Goal: Information Seeking & Learning: Learn about a topic

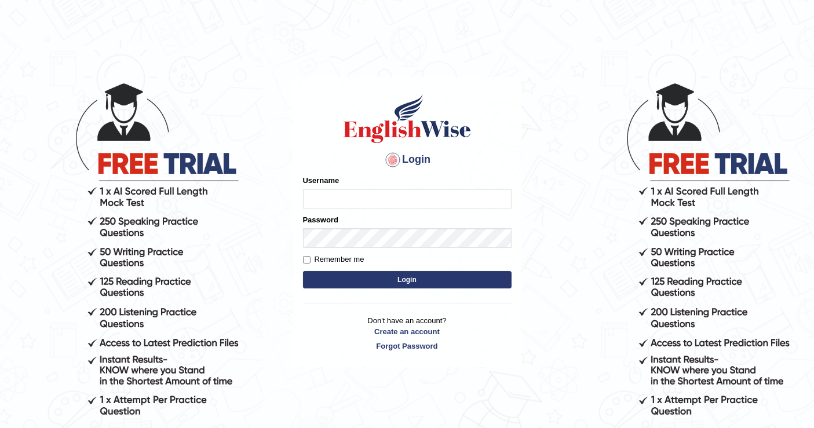
click at [383, 189] on input "Username" at bounding box center [407, 199] width 209 height 20
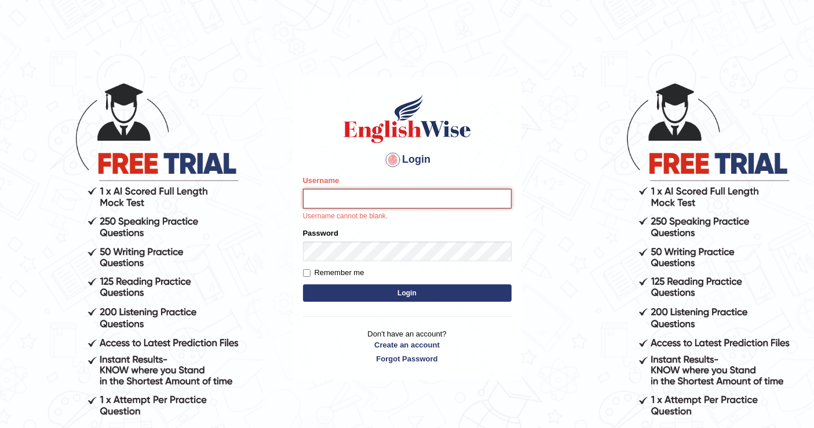
type input "mustafaD"
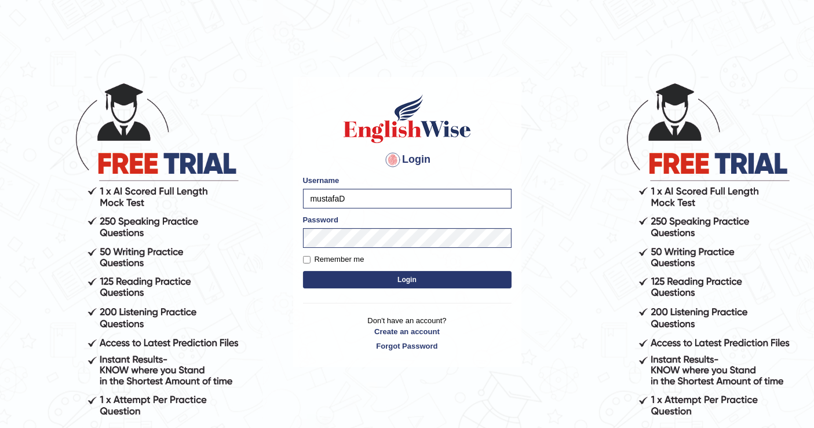
click at [387, 279] on button "Login" at bounding box center [407, 279] width 209 height 17
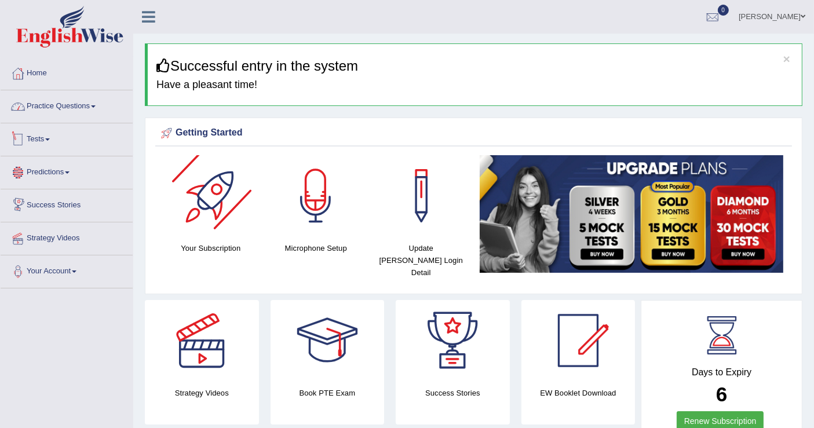
click at [63, 112] on link "Practice Questions" at bounding box center [67, 104] width 132 height 29
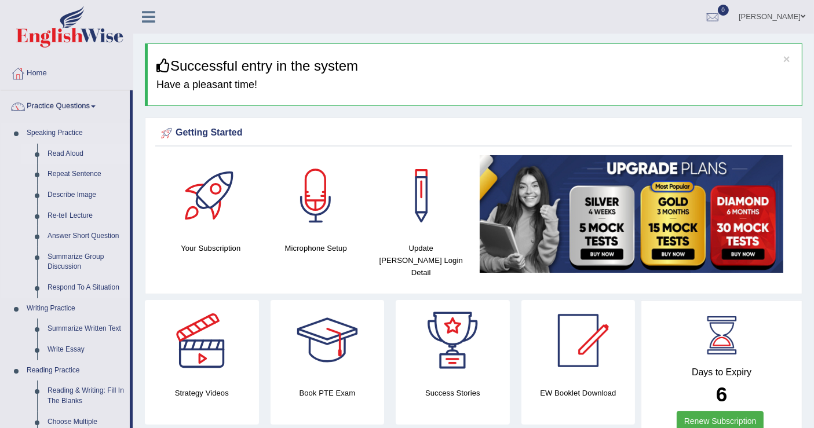
click at [71, 157] on link "Read Aloud" at bounding box center [85, 154] width 87 height 21
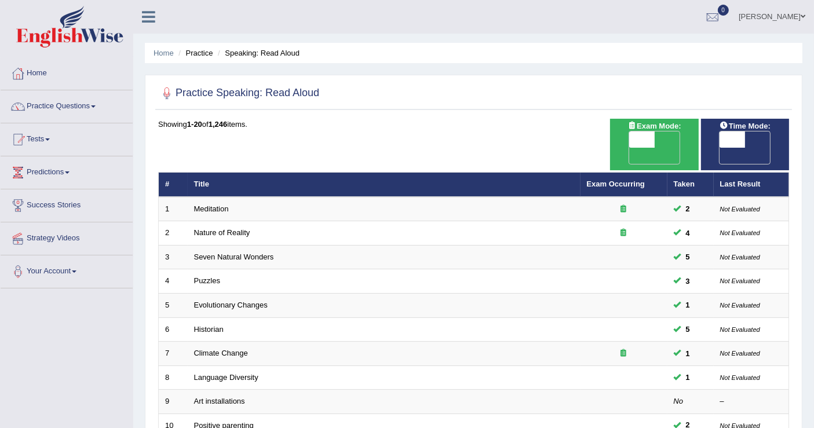
click at [477, 78] on div "Practice Speaking: Read Aloud Time Mode: ON OFF Exam Mode: ON OFF Showing 1-20 …" at bounding box center [473, 410] width 657 height 671
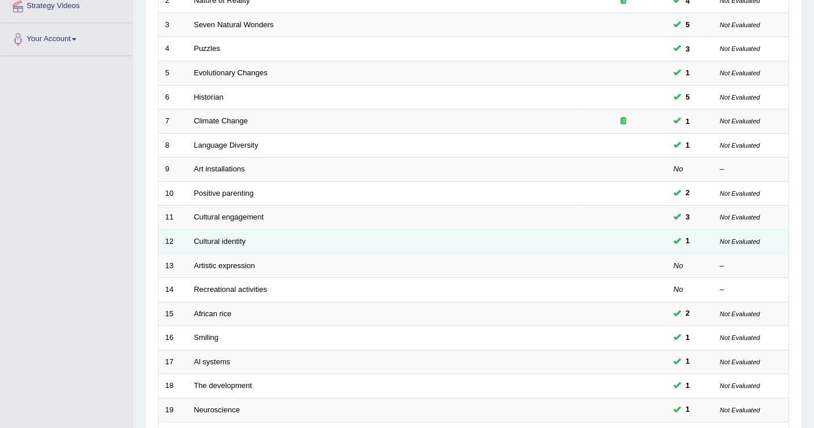
scroll to position [334, 0]
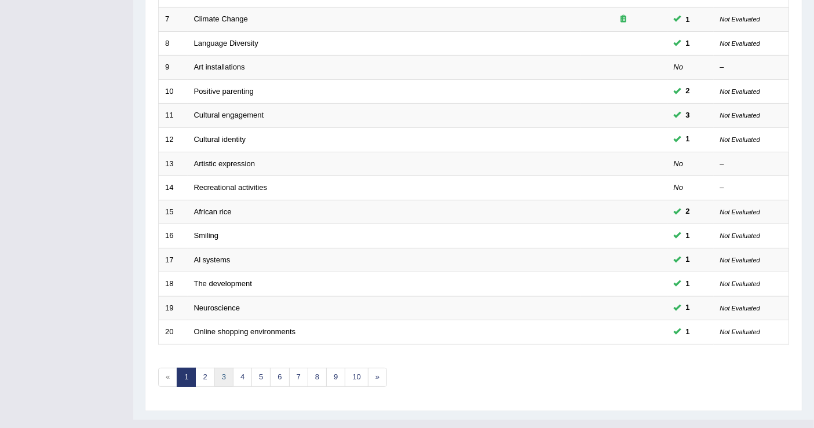
click at [229, 368] on link "3" at bounding box center [223, 377] width 19 height 19
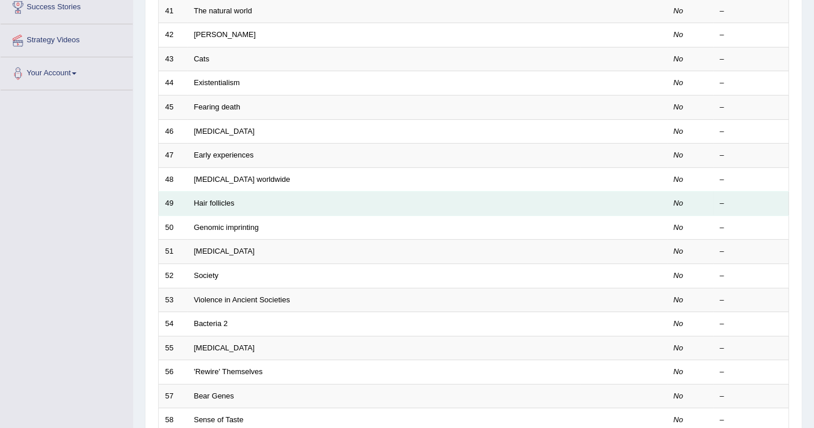
scroll to position [334, 0]
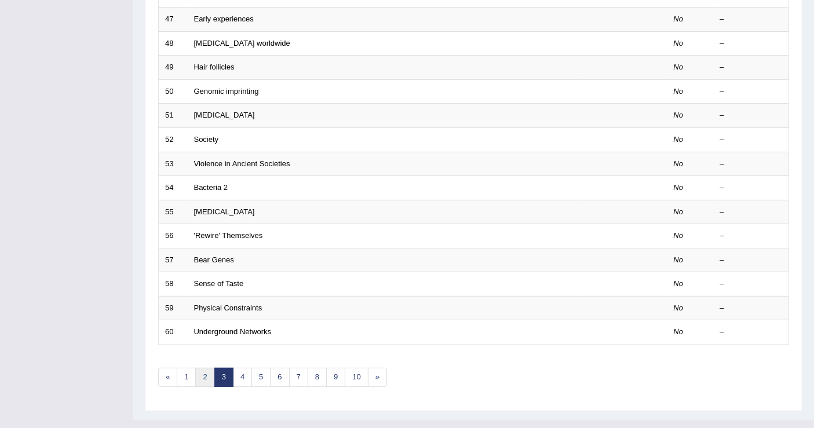
click at [200, 368] on link "2" at bounding box center [204, 377] width 19 height 19
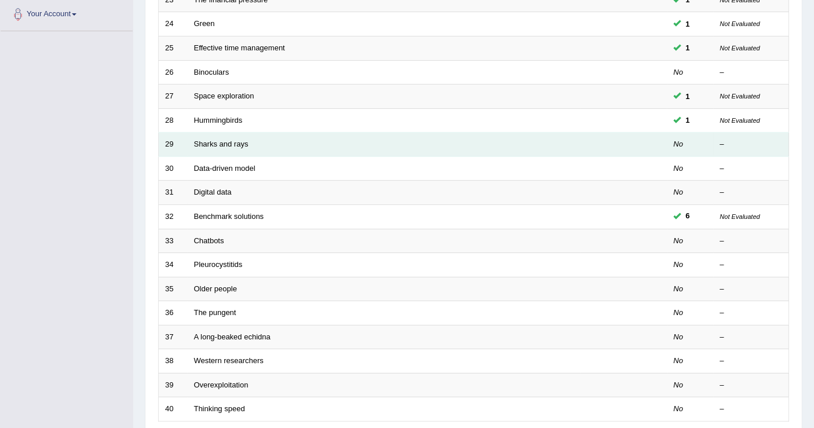
scroll to position [334, 0]
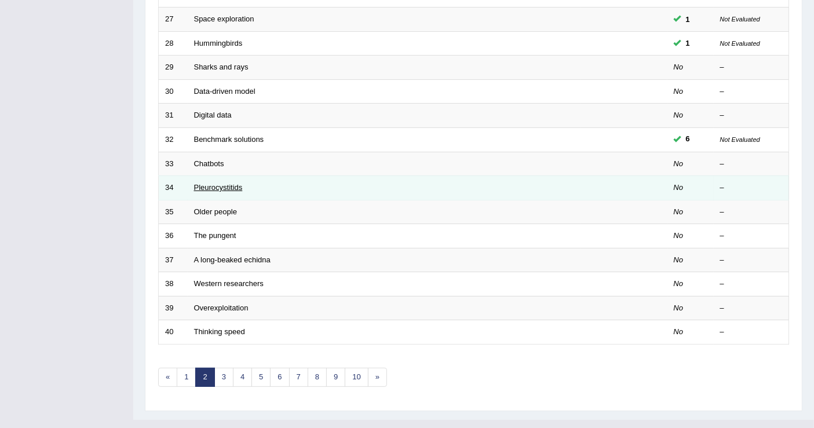
click at [213, 183] on link "Pleurocystitids" at bounding box center [218, 187] width 49 height 9
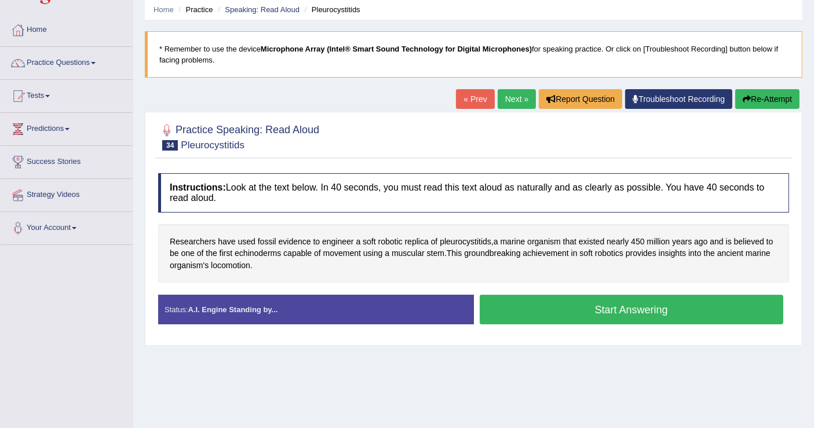
scroll to position [64, 0]
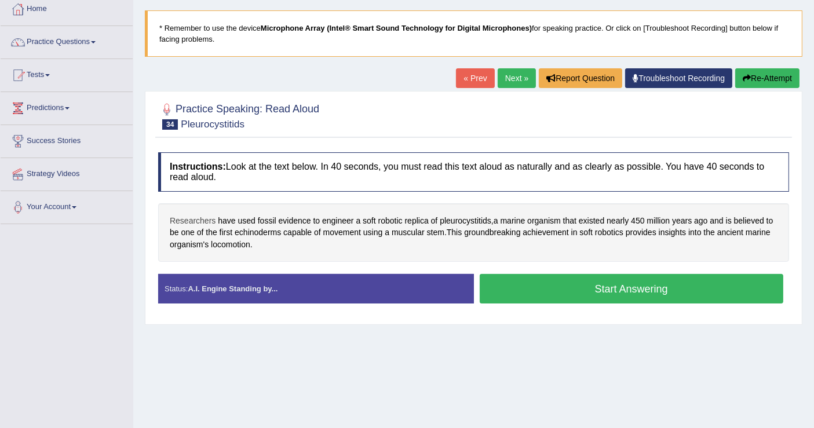
click at [173, 217] on span "Researchers" at bounding box center [193, 221] width 46 height 12
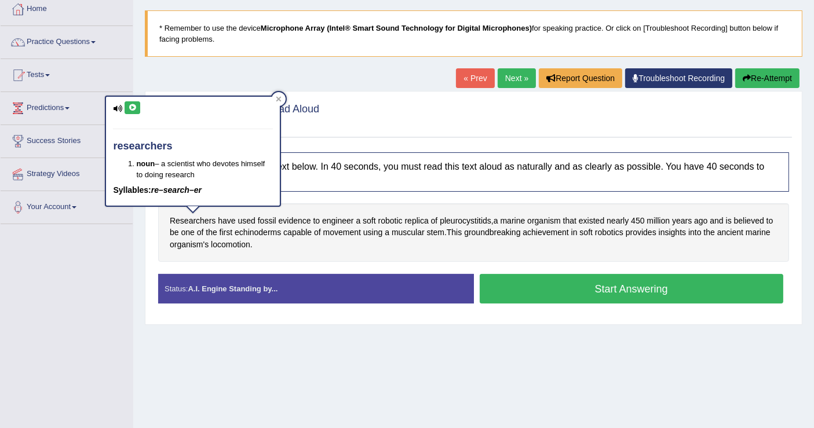
click at [134, 101] on button at bounding box center [133, 107] width 16 height 13
click at [135, 104] on icon at bounding box center [132, 107] width 9 height 7
click at [287, 218] on span "evidence" at bounding box center [295, 221] width 32 height 12
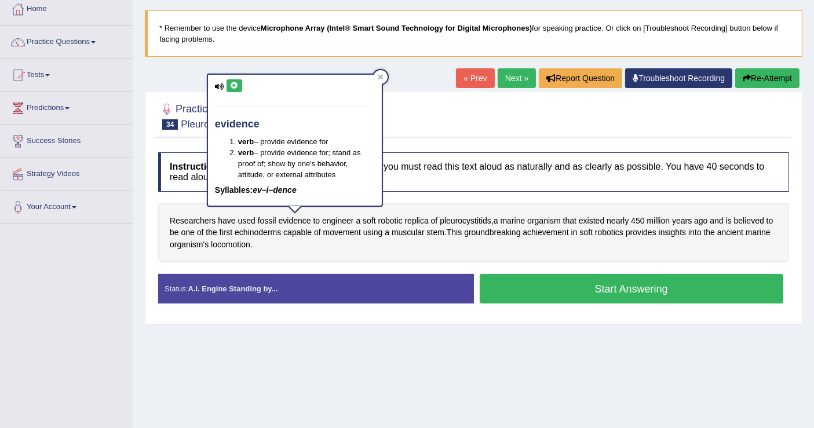
click at [233, 83] on icon at bounding box center [234, 85] width 9 height 7
click at [462, 219] on span "pleurocystitids" at bounding box center [466, 221] width 52 height 12
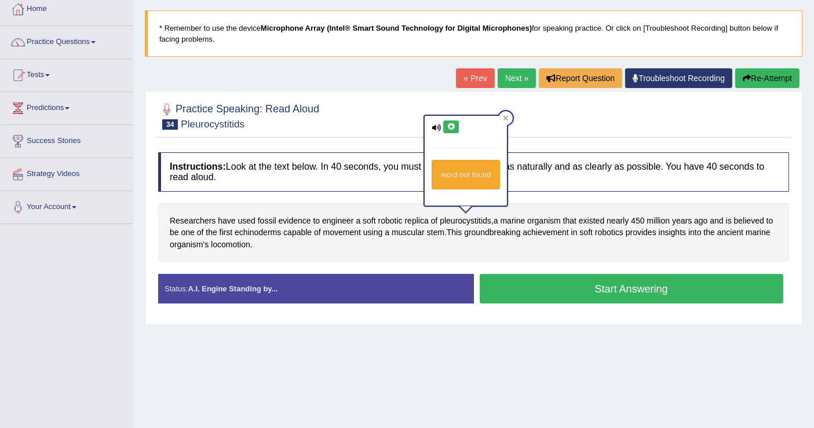
click at [447, 124] on icon at bounding box center [451, 126] width 9 height 7
click at [508, 208] on div "Researchers have used fossil evidence to engineer a soft robotic replica of ple…" at bounding box center [473, 232] width 631 height 59
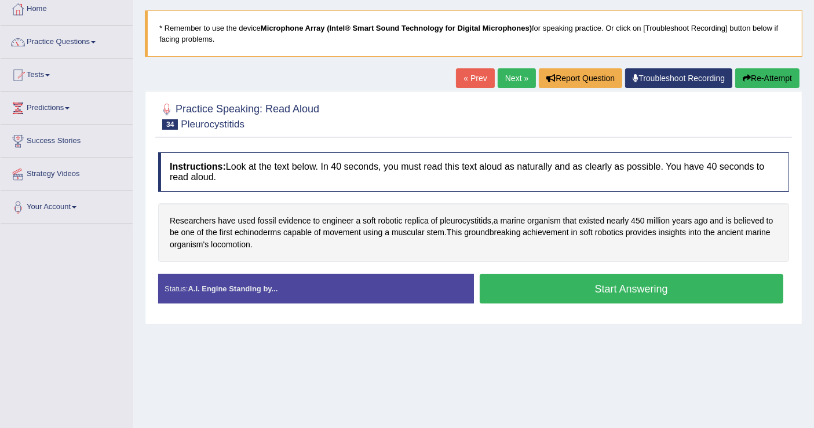
click at [164, 109] on div at bounding box center [166, 109] width 17 height 17
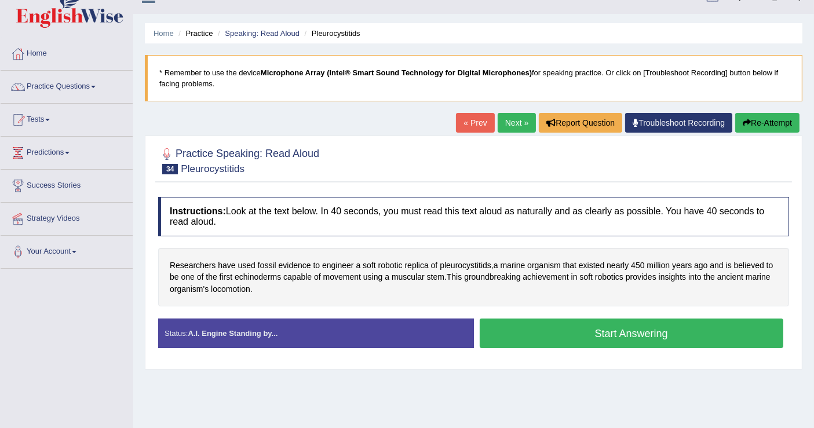
scroll to position [0, 0]
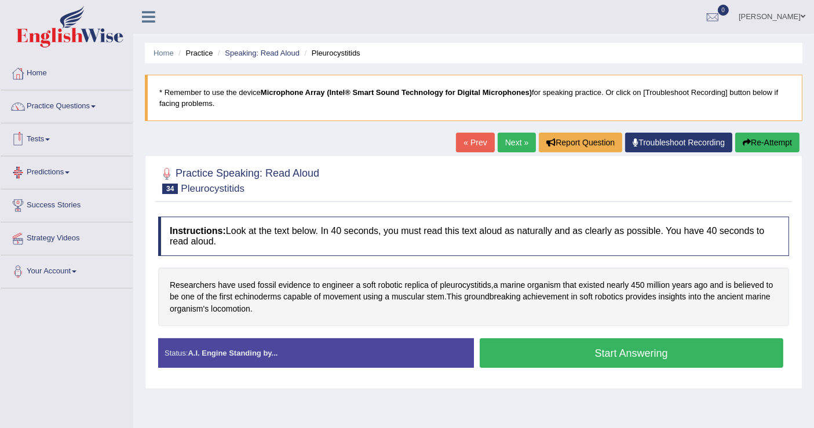
click at [51, 138] on link "Tests" at bounding box center [67, 137] width 132 height 29
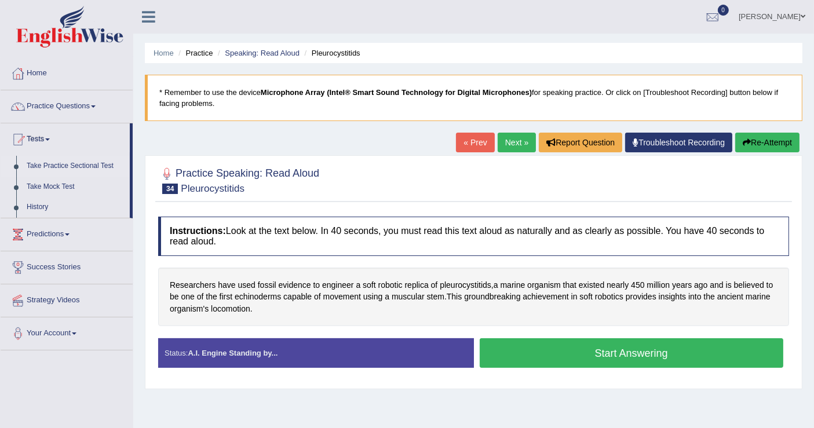
click at [78, 167] on link "Take Practice Sectional Test" at bounding box center [75, 166] width 108 height 21
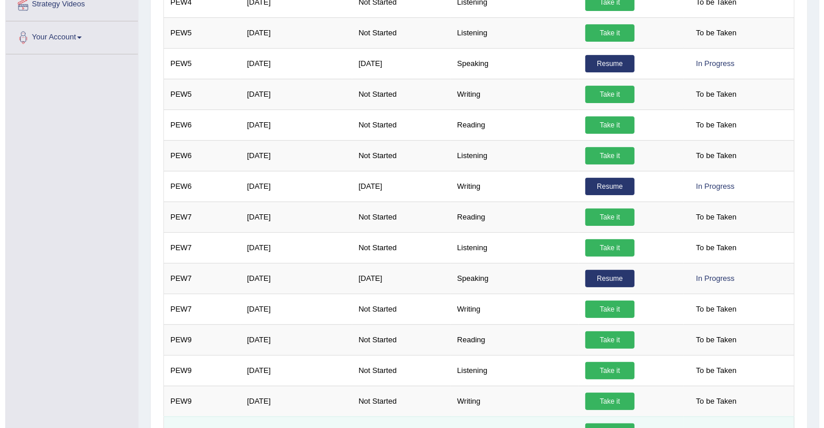
scroll to position [450, 0]
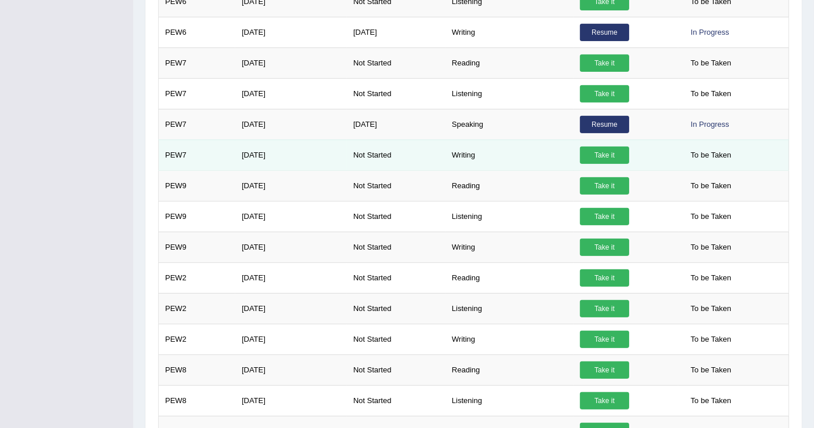
click at [606, 155] on link "Take it" at bounding box center [604, 155] width 49 height 17
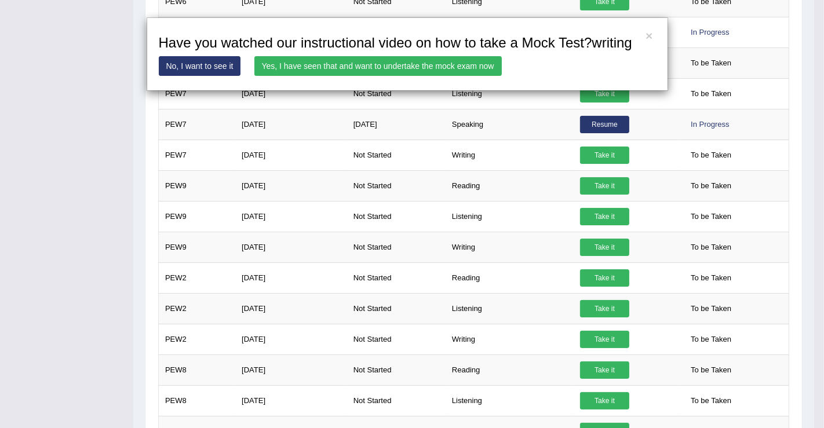
click at [595, 213] on div "× Have you watched our instructional video on how to take a Mock Test?writing N…" at bounding box center [412, 214] width 824 height 428
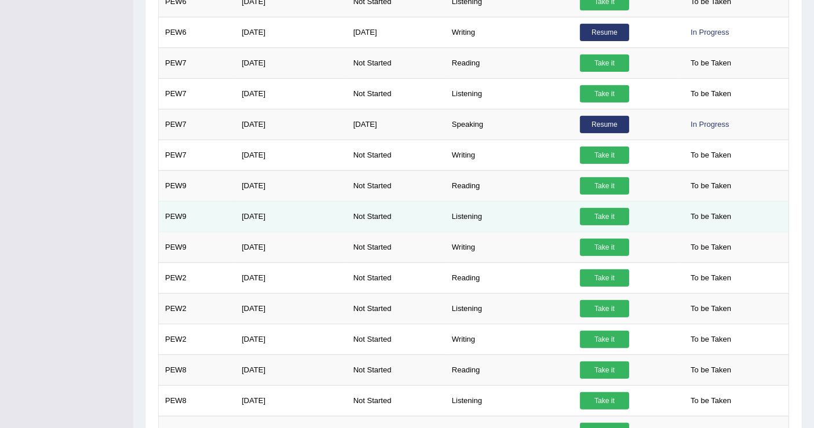
click at [594, 213] on link "Take it" at bounding box center [604, 216] width 49 height 17
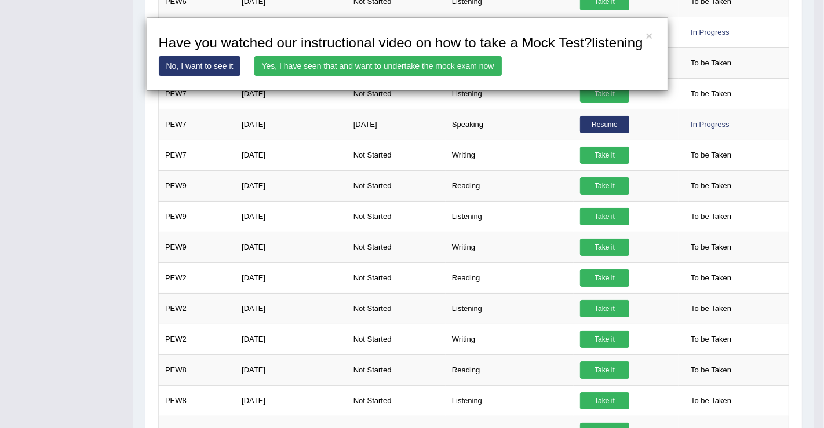
click at [470, 64] on link "Yes, I have seen that and want to undertake the mock exam now" at bounding box center [377, 66] width 247 height 20
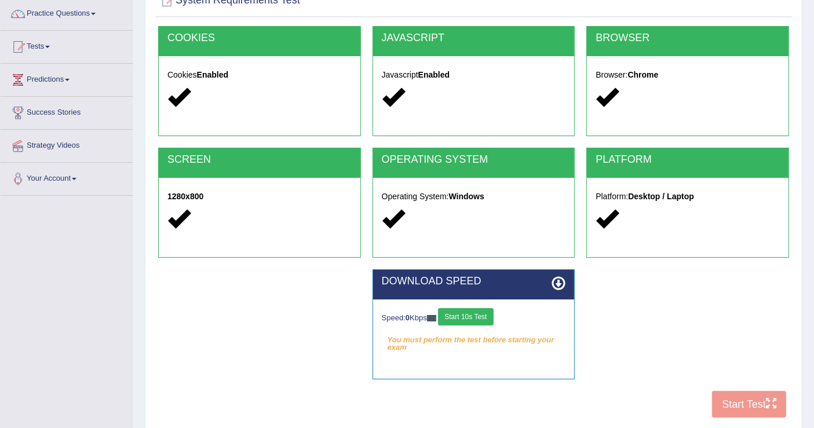
scroll to position [180, 0]
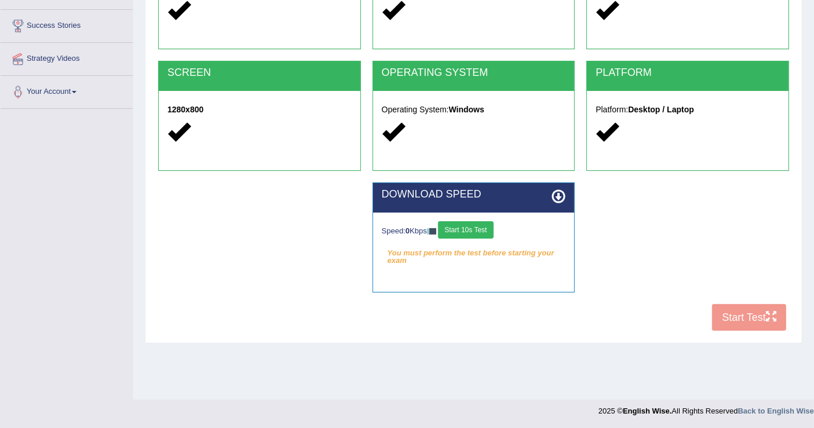
click at [493, 229] on button "Start 10s Test" at bounding box center [465, 229] width 55 height 17
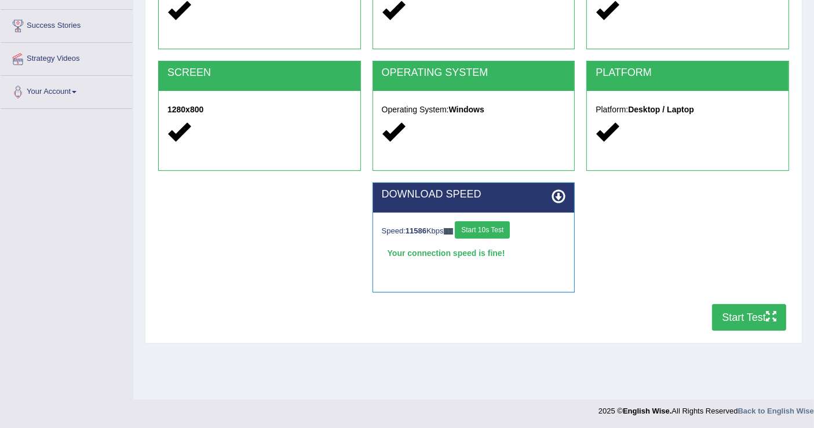
click at [493, 229] on button "Start 10s Test" at bounding box center [482, 229] width 55 height 17
click at [730, 315] on button "Start Test" at bounding box center [749, 317] width 74 height 27
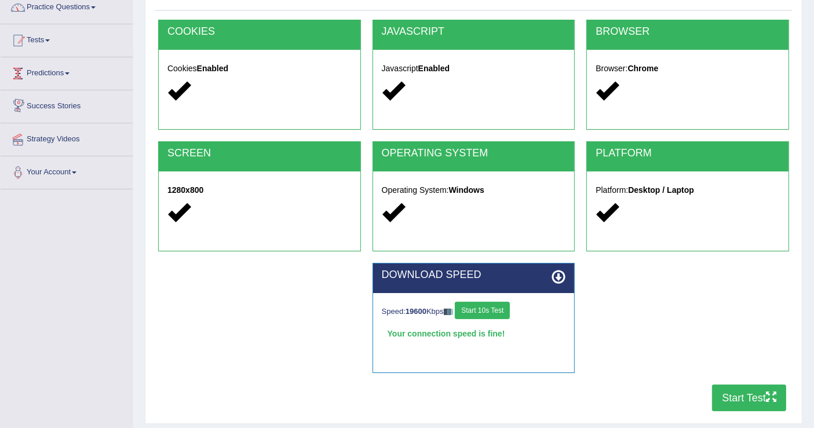
scroll to position [0, 0]
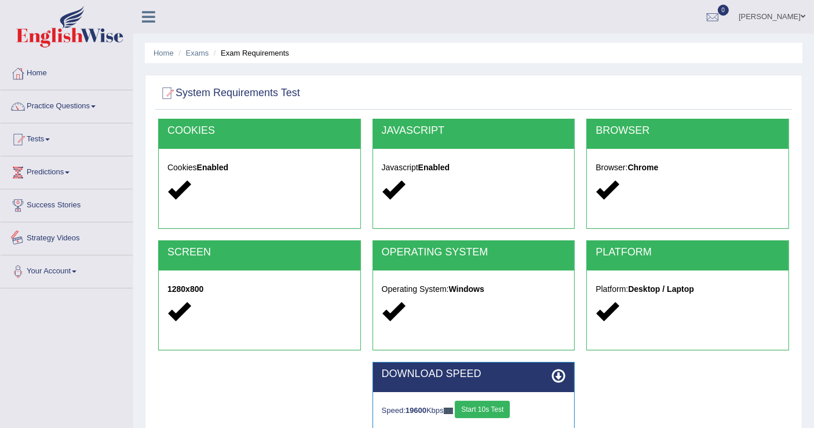
click at [74, 232] on link "Strategy Videos" at bounding box center [67, 236] width 132 height 29
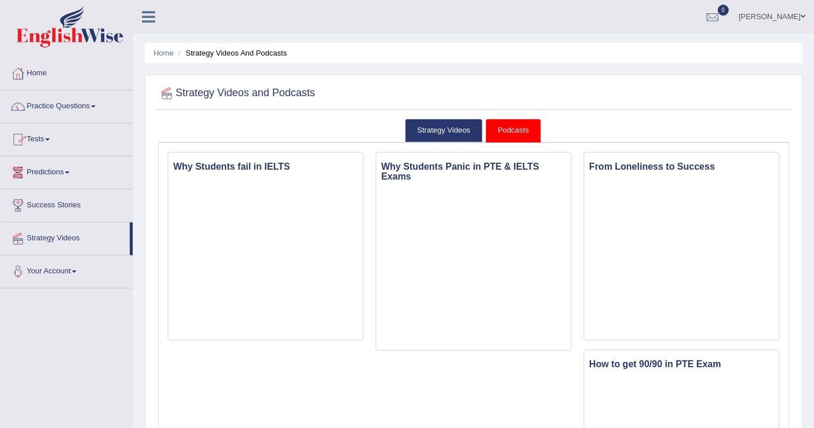
click at [49, 142] on link "Tests" at bounding box center [67, 137] width 132 height 29
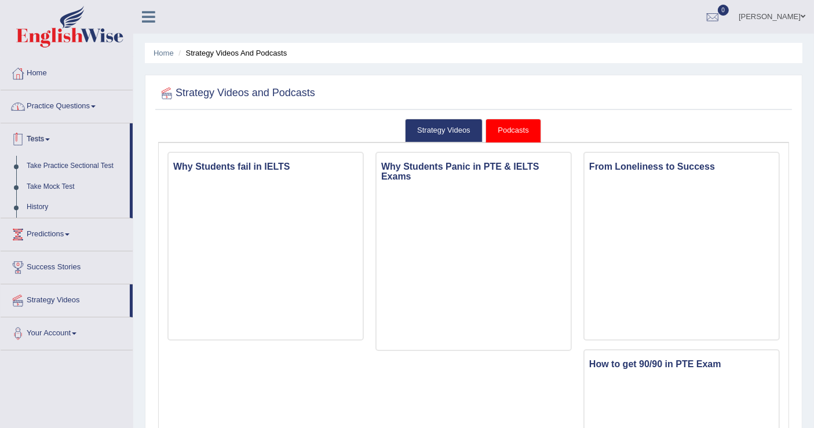
click at [67, 107] on link "Practice Questions" at bounding box center [67, 104] width 132 height 29
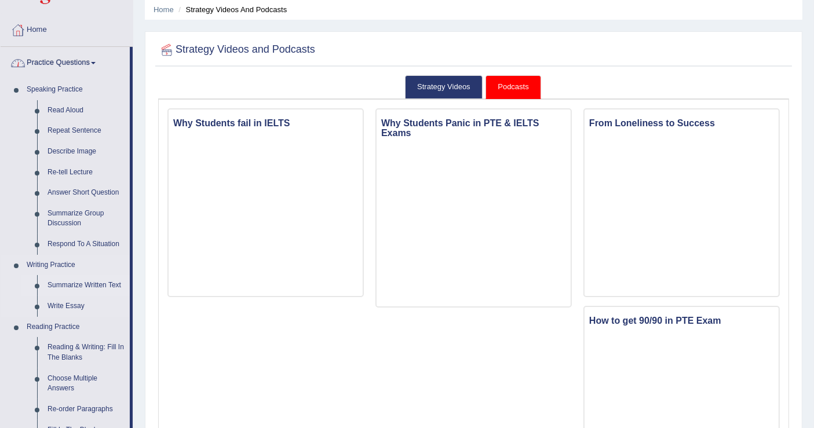
scroll to position [64, 0]
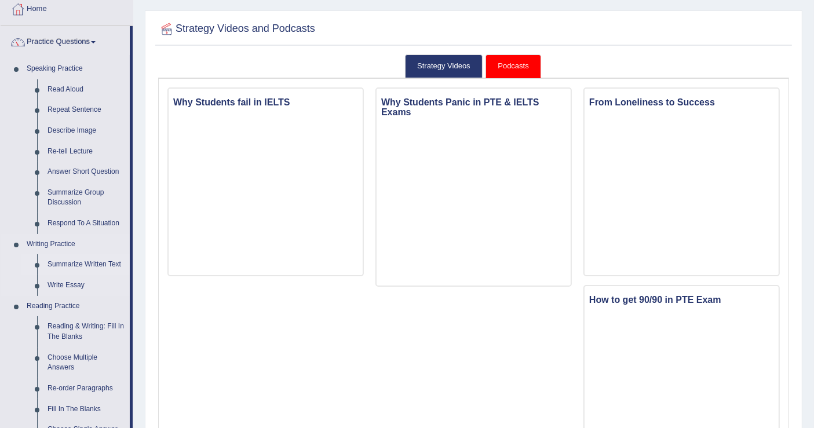
click at [94, 259] on link "Summarize Written Text" at bounding box center [85, 264] width 87 height 21
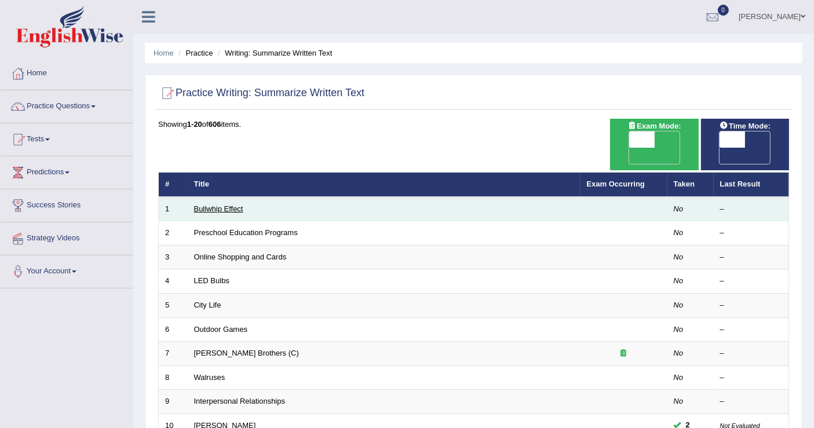
click at [235, 204] on link "Bullwhip Effect" at bounding box center [218, 208] width 49 height 9
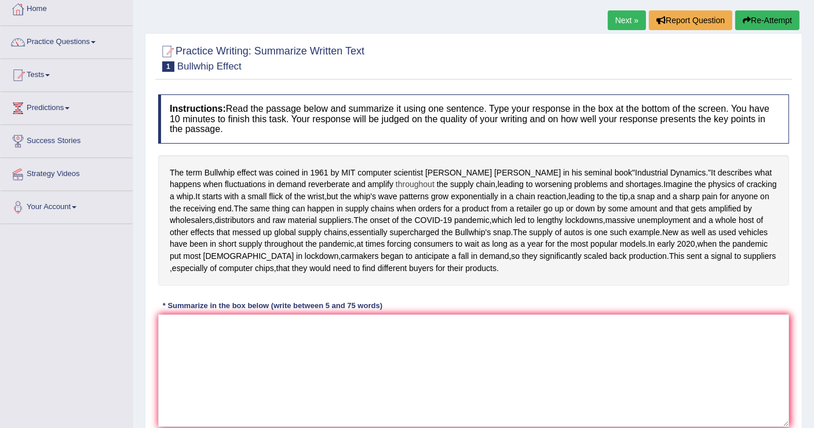
scroll to position [193, 0]
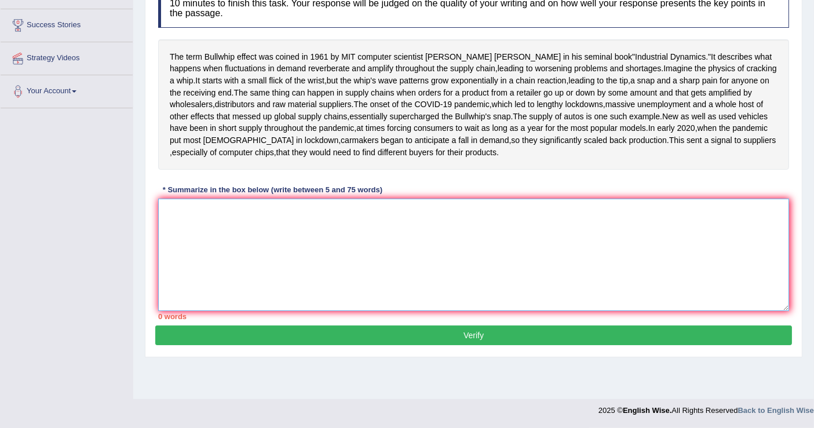
click at [370, 245] on textarea at bounding box center [473, 255] width 631 height 112
type textarea "y"
click at [348, 268] on textarea at bounding box center [473, 255] width 631 height 112
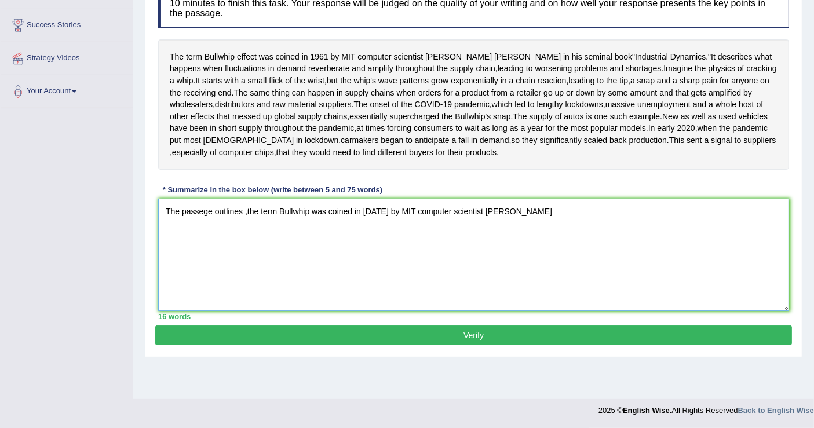
click at [491, 255] on textarea "The passege outlines ,the term Bullwhip was coined in 1961 by MIT computer scie…" at bounding box center [473, 255] width 631 height 112
click at [498, 255] on textarea "The passege outlines ,the term Bullwhip was coined in 1961 by MIT computer scie…" at bounding box center [473, 255] width 631 height 112
click at [527, 253] on textarea "The passege outlines ,the term Bullwhip was coined in 1961 by MIT computer scie…" at bounding box center [473, 255] width 631 height 112
click at [599, 255] on textarea "The passege outlines ,the term Bullwhip was coined in 1961 by MIT computer scie…" at bounding box center [473, 255] width 631 height 112
click at [639, 257] on textarea "The passege outlines ,the term Bullwhip was coined in 1961 by MIT computer scie…" at bounding box center [473, 255] width 631 height 112
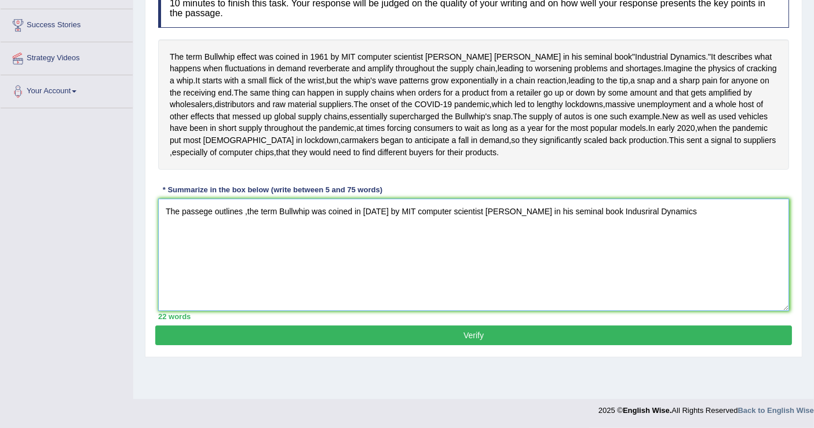
click at [696, 244] on textarea "The passege outlines ,the term Bullwhip was coined in 1961 by MIT computer scie…" at bounding box center [473, 255] width 631 height 112
click at [668, 257] on textarea "The passege outlines ,the term Bullwhip was coined in 1961 by MIT computer scie…" at bounding box center [473, 255] width 631 height 112
click at [730, 259] on textarea "The passege outlines ,the term Bullwhip was coined in 1961 by MIT computer scie…" at bounding box center [473, 255] width 631 height 112
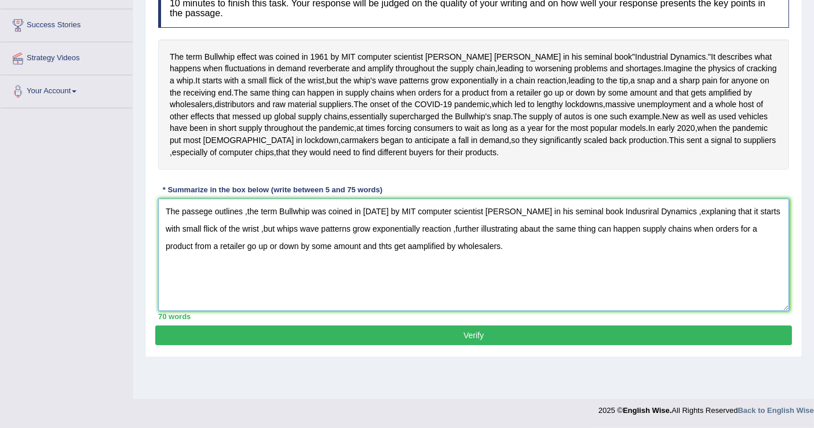
type textarea "The passege outlines ,the term Bullwhip was coined in 1961 by MIT computer scie…"
click at [665, 345] on button "Verify" at bounding box center [473, 336] width 637 height 20
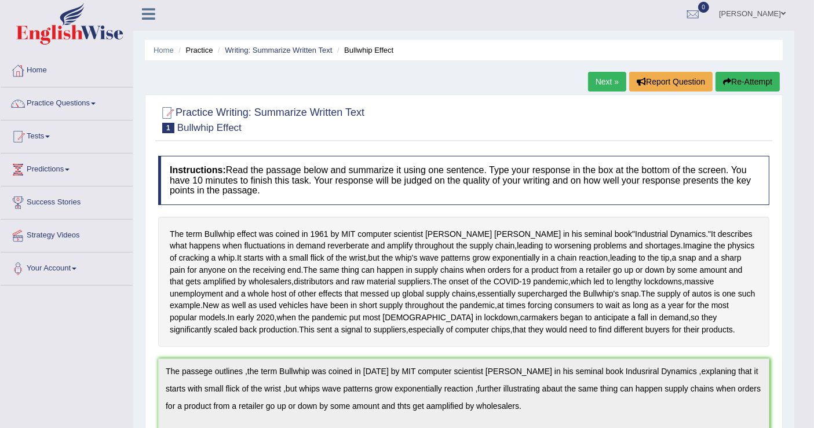
scroll to position [0, 0]
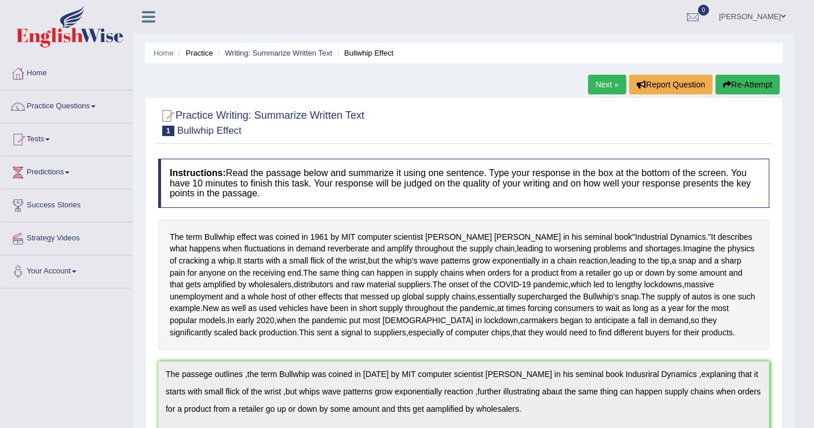
click at [607, 87] on link "Next »" at bounding box center [607, 85] width 38 height 20
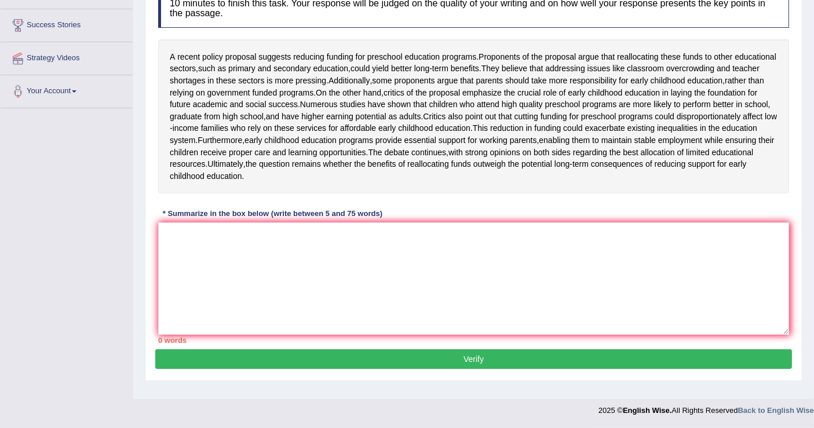
scroll to position [204, 0]
click at [481, 239] on textarea at bounding box center [473, 278] width 631 height 112
drag, startPoint x: 481, startPoint y: 239, endPoint x: 568, endPoint y: 332, distance: 127.1
click at [551, 315] on textarea "The" at bounding box center [473, 278] width 631 height 112
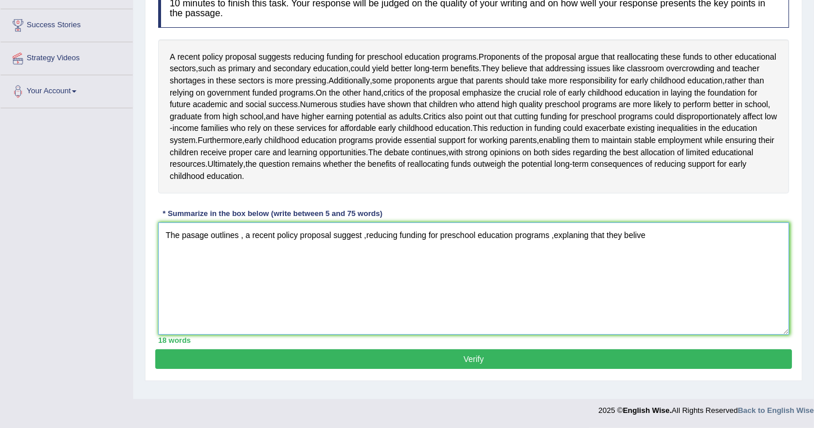
click at [608, 246] on textarea "The pasage outlines , a recent policy proposal suggest ,reducing funding for pr…" at bounding box center [473, 278] width 631 height 112
click at [666, 243] on textarea "The pasage outlines , a recent policy proposal suggest ,reducing funding for pr…" at bounding box center [473, 278] width 631 height 112
click at [612, 242] on textarea "The pasage outlines , a recent policy proposal suggest ,reducing funding for pr…" at bounding box center [473, 278] width 631 height 112
click at [650, 242] on textarea "The pasage outlines , a recent policy proposal suggest ,reducing funding for pr…" at bounding box center [473, 278] width 631 height 112
click at [518, 262] on textarea "The pasage outlines , a recent policy proposal suggest ,reducing funding for pr…" at bounding box center [473, 278] width 631 height 112
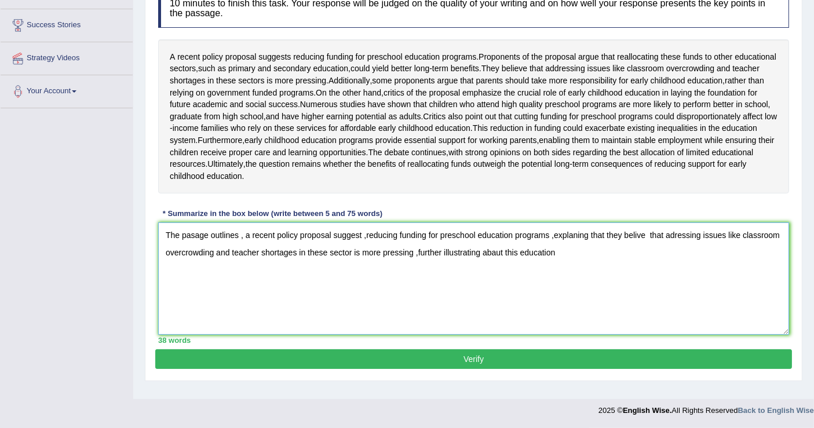
click at [521, 262] on textarea "The pasage outlines , a recent policy proposal suggest ,reducing funding for pr…" at bounding box center [473, 278] width 631 height 112
click at [562, 267] on textarea "The pasage outlines , a recent policy proposal suggest ,reducing funding for pr…" at bounding box center [473, 278] width 631 height 112
click at [487, 262] on textarea "The pasage outlines , a recent policy proposal suggest ,reducing funding for pr…" at bounding box center [473, 278] width 631 height 112
click at [518, 258] on textarea "The pasage outlines , a recent policy proposal suggest ,reducing funding for pr…" at bounding box center [473, 278] width 631 height 112
click at [292, 280] on textarea "The pasage outlines , a recent policy proposal suggest ,reducing funding for pr…" at bounding box center [473, 278] width 631 height 112
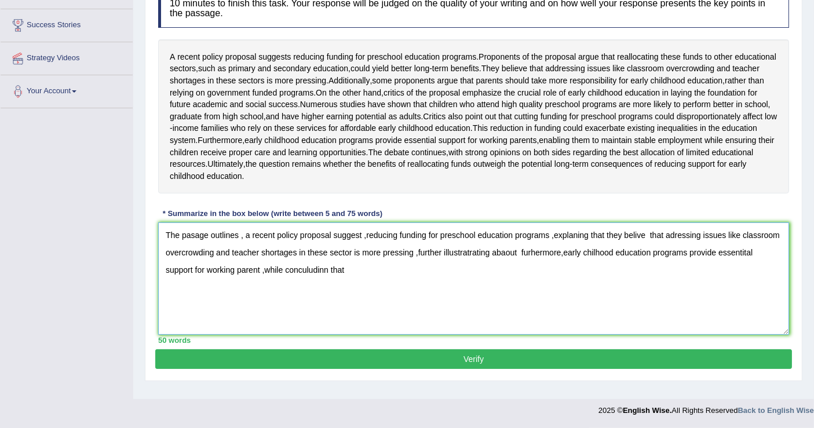
click at [295, 277] on textarea "The pasage outlines , a recent policy proposal suggest ,reducing funding for pr…" at bounding box center [473, 278] width 631 height 112
click at [298, 277] on textarea "The pasage outlines , a recent policy proposal suggest ,reducing funding for pr…" at bounding box center [473, 278] width 631 height 112
click at [341, 280] on textarea "The pasage outlines , a recent policy proposal suggest ,reducing funding for pr…" at bounding box center [473, 278] width 631 height 112
type textarea "The pasage outlines , a recent policy proposal suggest ,reducing funding for pr…"
click at [480, 361] on button "Verify" at bounding box center [473, 359] width 637 height 20
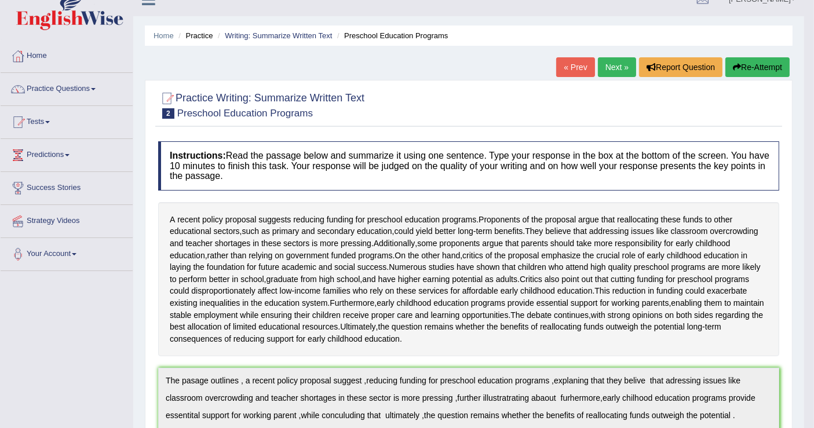
scroll to position [0, 0]
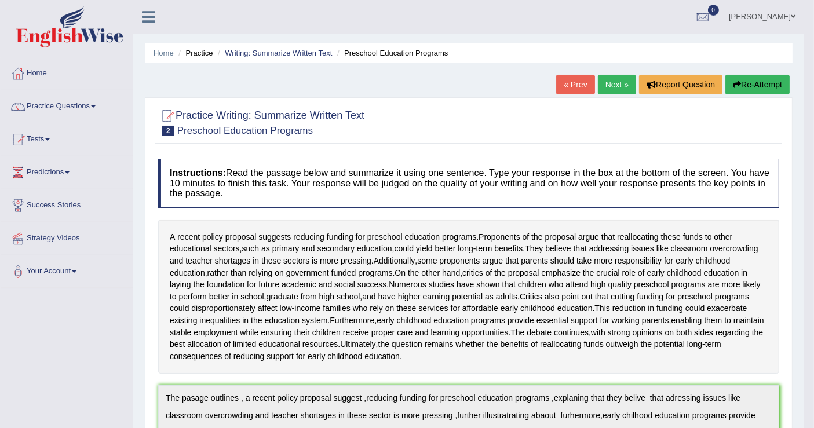
click at [756, 76] on button "Re-Attempt" at bounding box center [757, 85] width 64 height 20
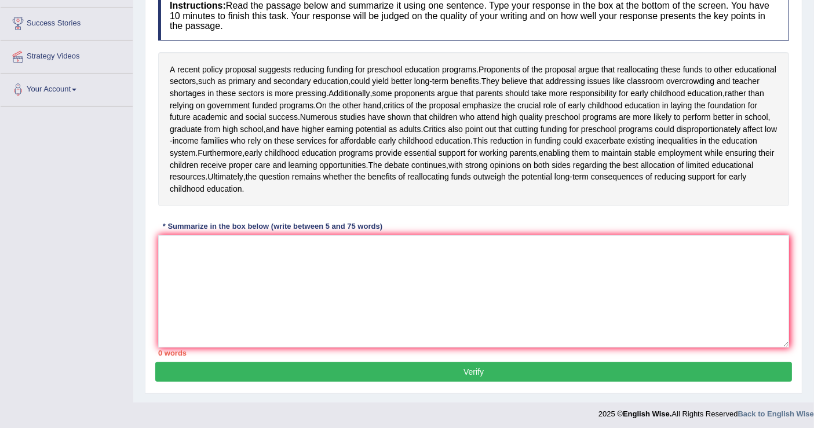
scroll to position [193, 0]
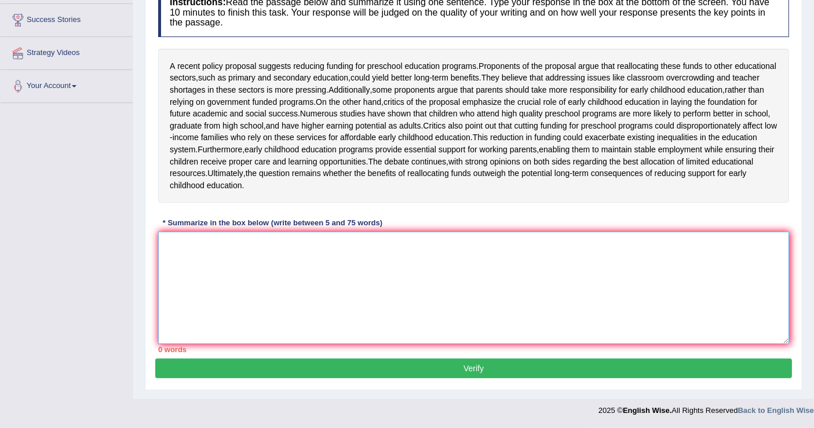
drag, startPoint x: 562, startPoint y: 320, endPoint x: 450, endPoint y: 257, distance: 128.9
click at [409, 219] on div "Instructions: Read the passage below and summarize it using one sentence. Type …" at bounding box center [473, 170] width 637 height 376
click at [446, 288] on textarea at bounding box center [473, 288] width 631 height 112
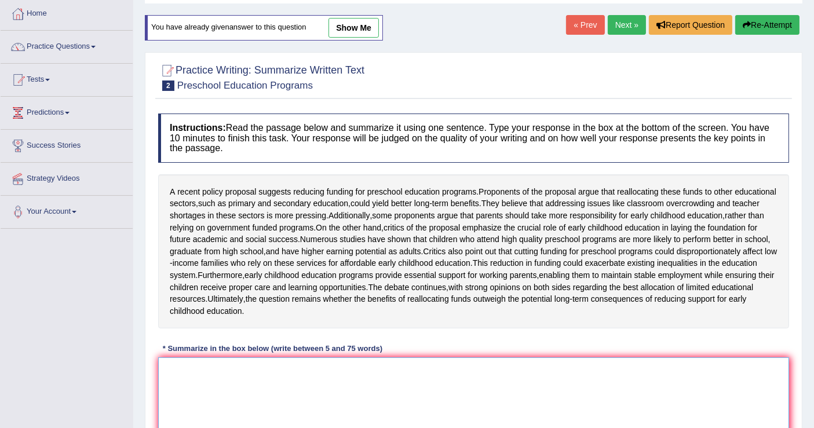
scroll to position [0, 0]
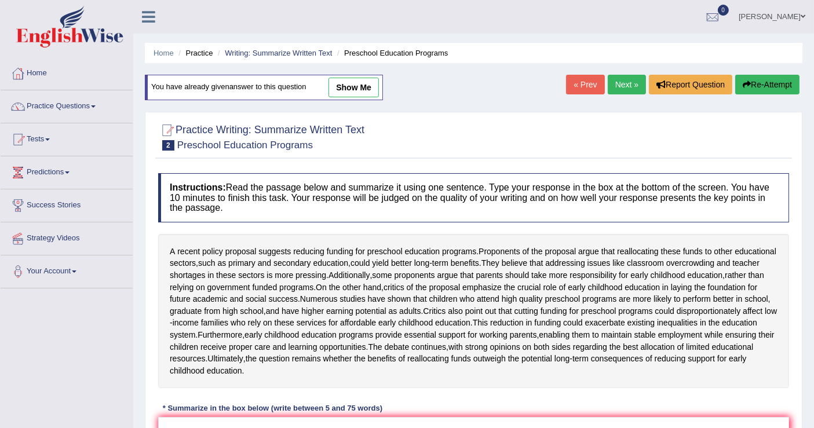
click at [345, 85] on link "show me" at bounding box center [353, 88] width 50 height 20
type textarea "The pasage outlines , a recent policy proposal suggest ,reducing funding for pr…"
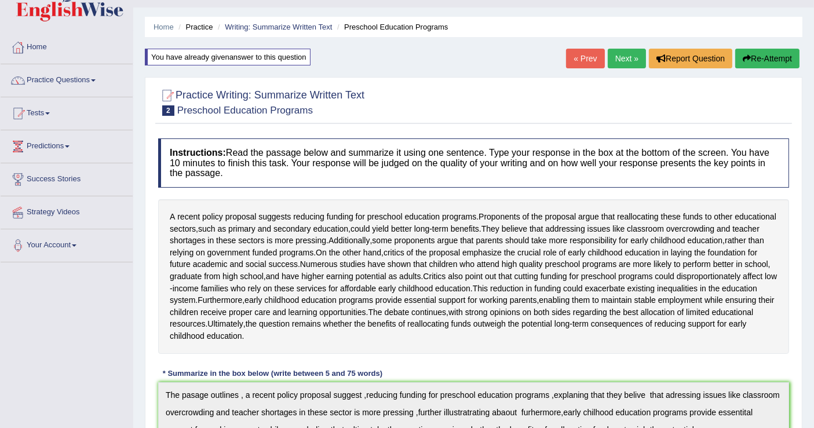
scroll to position [24, 0]
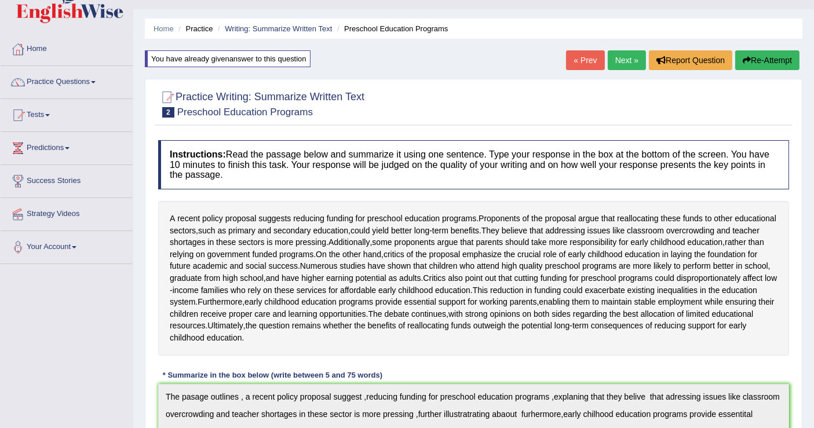
click at [776, 67] on button "Re-Attempt" at bounding box center [767, 60] width 64 height 20
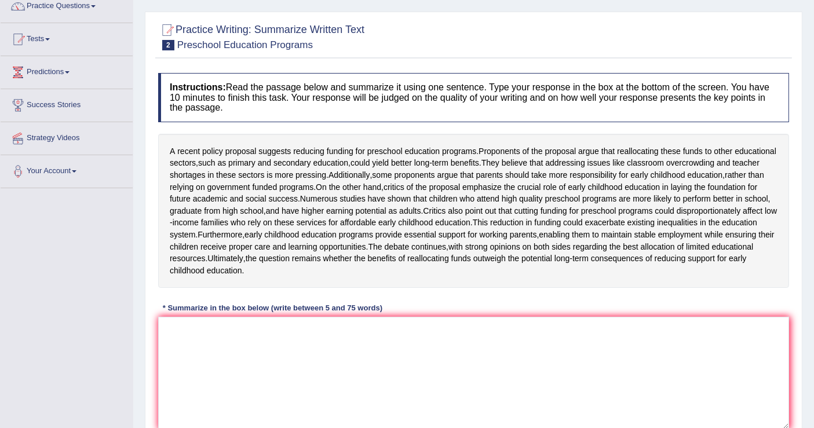
scroll to position [218, 0]
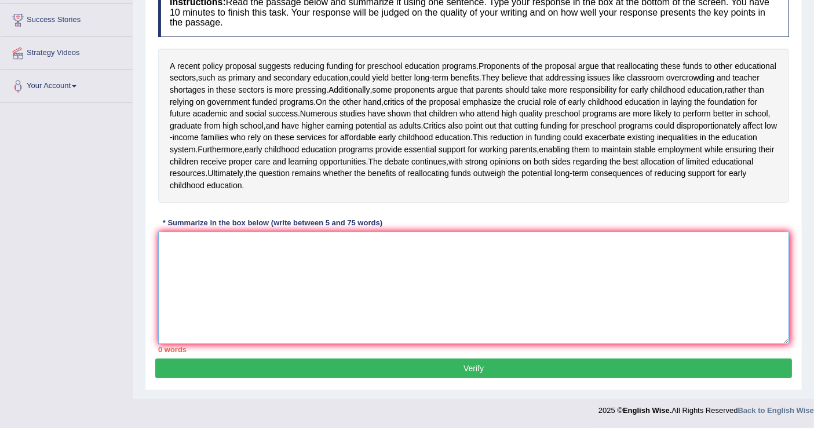
click at [476, 268] on textarea at bounding box center [473, 288] width 631 height 112
paste textarea "he pasage outlines , a recent policy proposal suggest ,reducing funding for pre…"
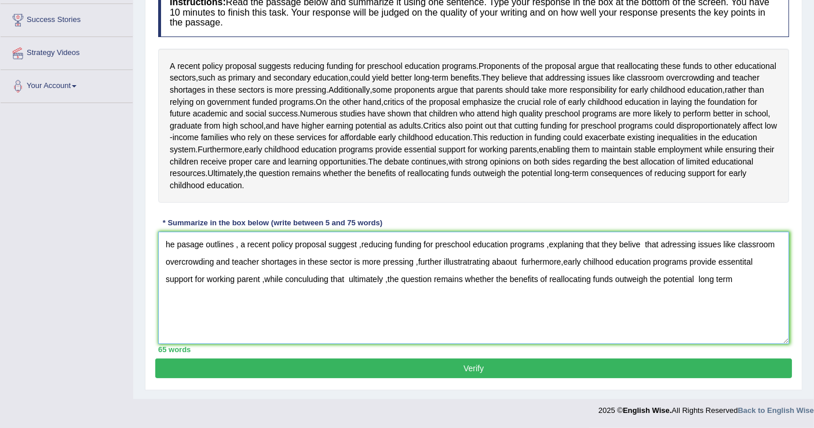
click at [685, 283] on textarea "he pasage outlines , a recent policy proposal suggest ,reducing funding for pre…" at bounding box center [473, 288] width 631 height 112
click at [726, 290] on textarea "he pasage outlines , a recent policy proposal suggest ,reducing funding for pre…" at bounding box center [473, 288] width 631 height 112
click at [271, 295] on textarea "he pasage outlines , a recent policy proposal suggest ,reducing funding for pre…" at bounding box center [473, 288] width 631 height 112
click at [327, 259] on textarea "he pasage outlines , a recent policy proposal suggest ,reducing funding for pre…" at bounding box center [473, 288] width 631 height 112
click at [351, 263] on textarea "he pasage outlines , a recent policy proposal suggest ,reducing funding for pre…" at bounding box center [473, 288] width 631 height 112
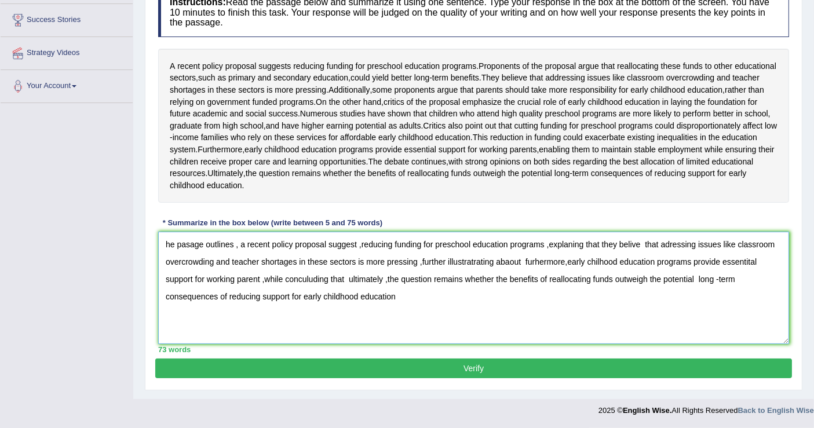
type textarea "he pasage outlines , a recent policy proposal suggest ,reducing funding for pre…"
click at [478, 376] on button "Verify" at bounding box center [473, 369] width 637 height 20
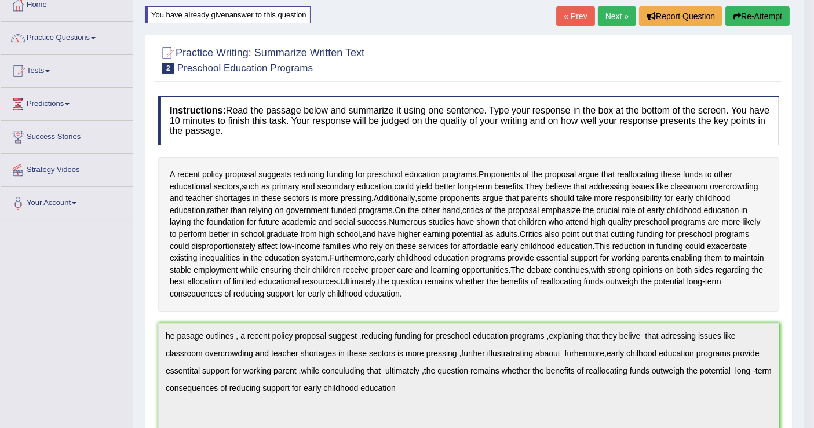
scroll to position [0, 0]
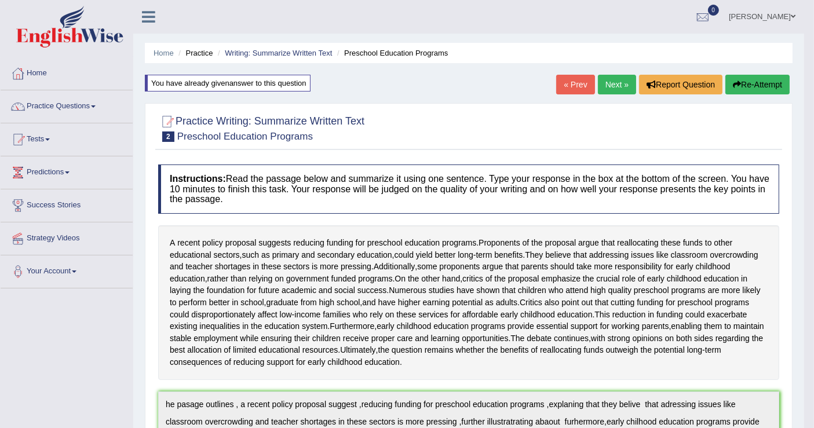
click at [740, 82] on button "Re-Attempt" at bounding box center [757, 85] width 64 height 20
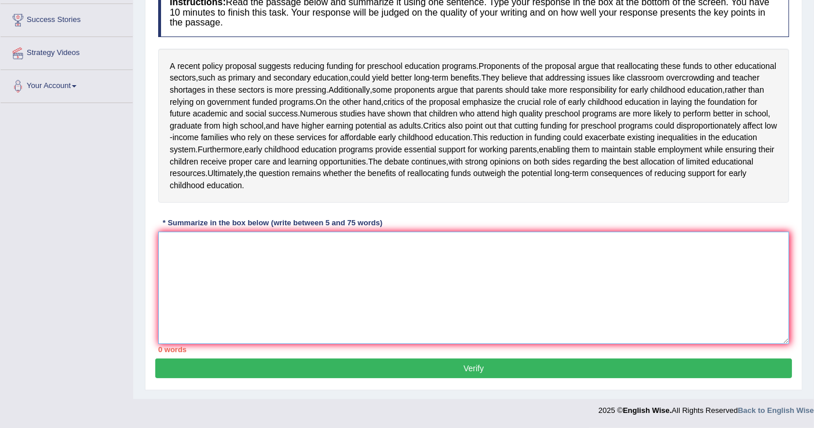
paste textarea "he pasage outlines , a recent policy proposal suggest ,reducing funding for pre…"
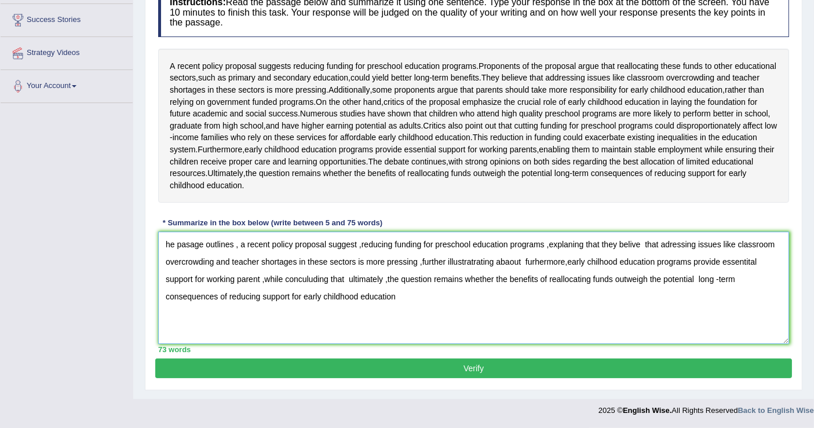
click at [163, 265] on textarea "he pasage outlines , a recent policy proposal suggest ,reducing funding for pre…" at bounding box center [473, 288] width 631 height 112
click at [470, 330] on textarea "The pasage outlines , a recent policy proposal suggest ,reducing funding for pr…" at bounding box center [473, 288] width 631 height 112
type textarea "The pasage outlines , a recent policy proposal suggest ,reducing funding for pr…"
click at [445, 378] on button "Verify" at bounding box center [473, 369] width 637 height 20
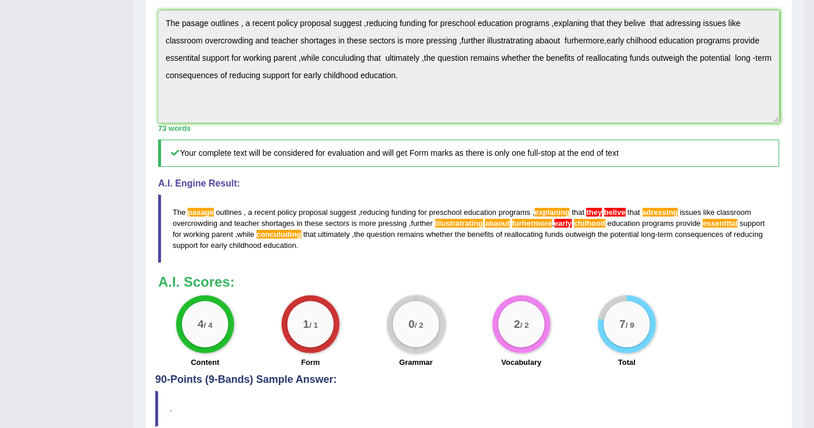
scroll to position [469, 0]
